Goal: Transaction & Acquisition: Purchase product/service

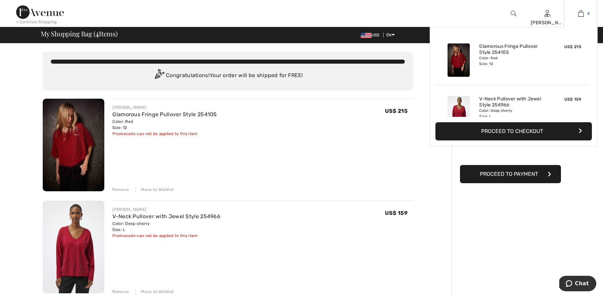
click at [580, 12] on img at bounding box center [581, 13] width 6 height 8
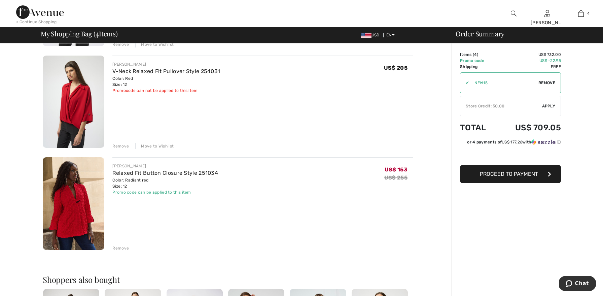
scroll to position [249, 0]
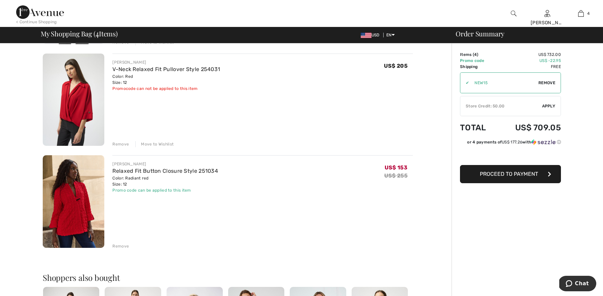
click at [67, 204] on img at bounding box center [74, 201] width 62 height 92
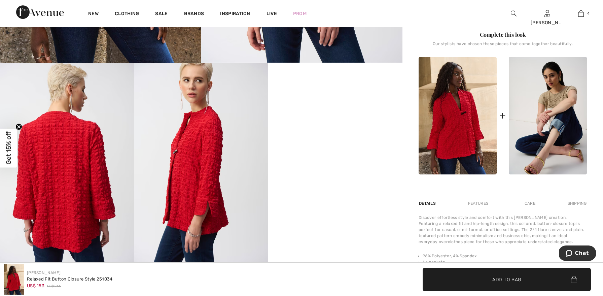
scroll to position [292, 0]
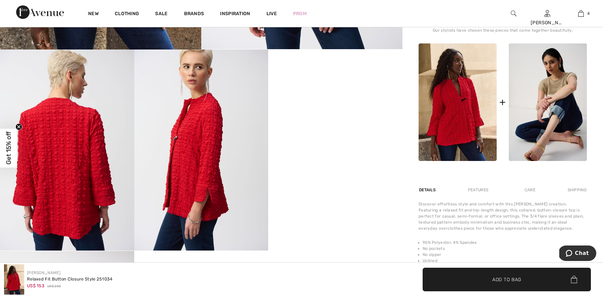
click at [57, 160] on img at bounding box center [67, 149] width 134 height 201
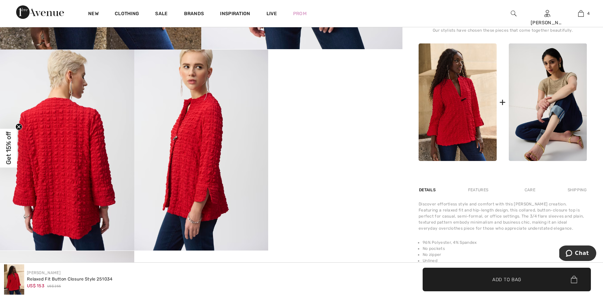
click at [57, 160] on img at bounding box center [67, 149] width 134 height 201
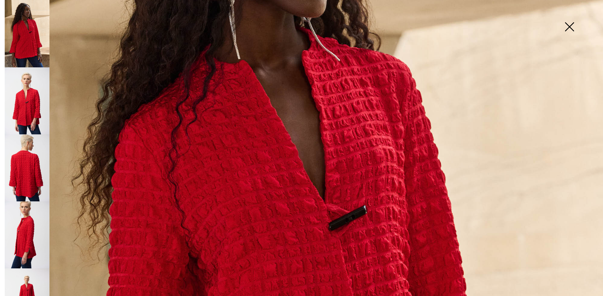
scroll to position [218, 0]
